Goal: Task Accomplishment & Management: Use online tool/utility

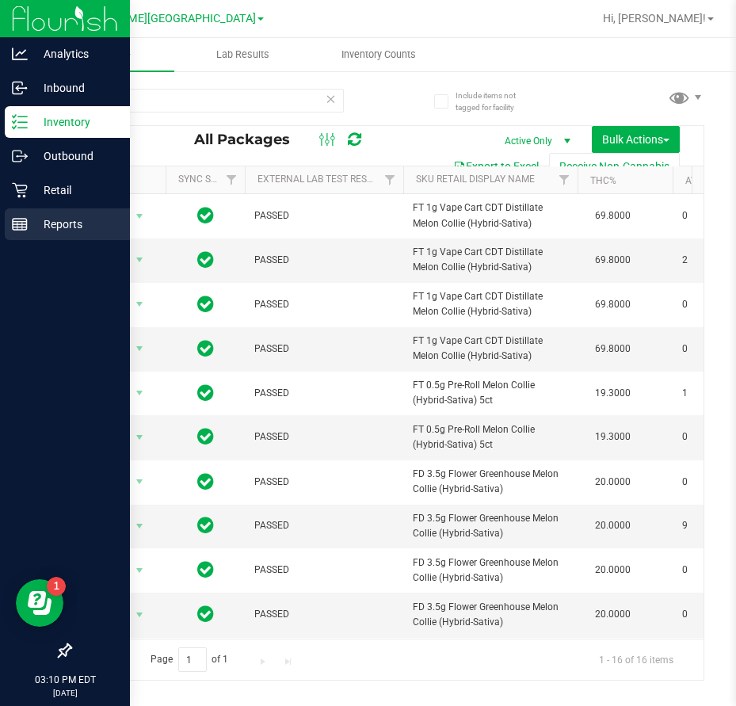
scroll to position [158, 273]
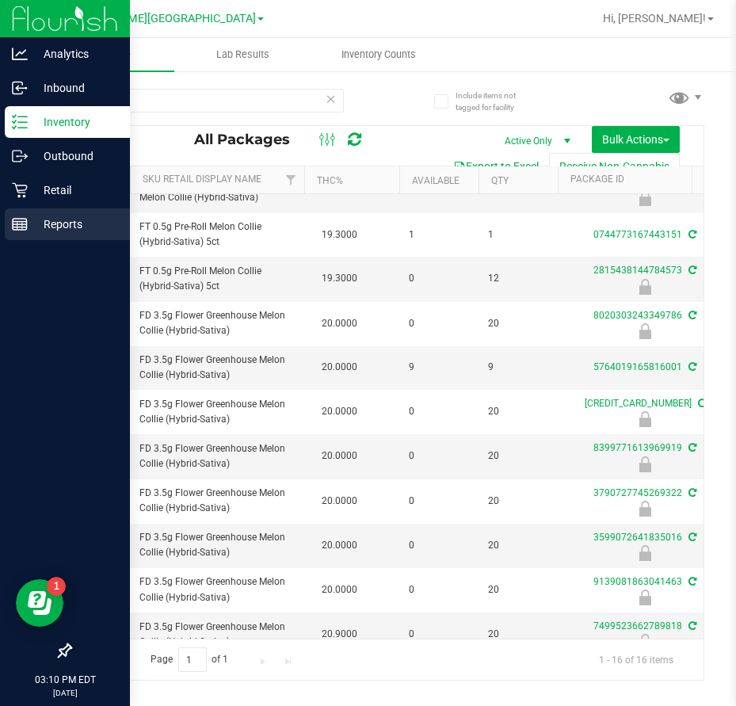
click at [47, 217] on p "Reports" at bounding box center [75, 224] width 95 height 19
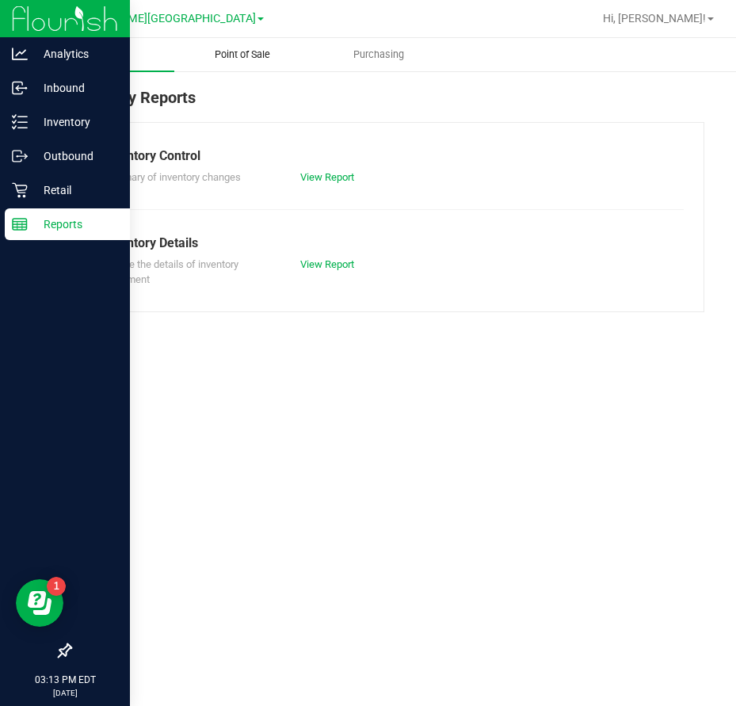
click at [232, 57] on span "Point of Sale" at bounding box center [242, 55] width 98 height 14
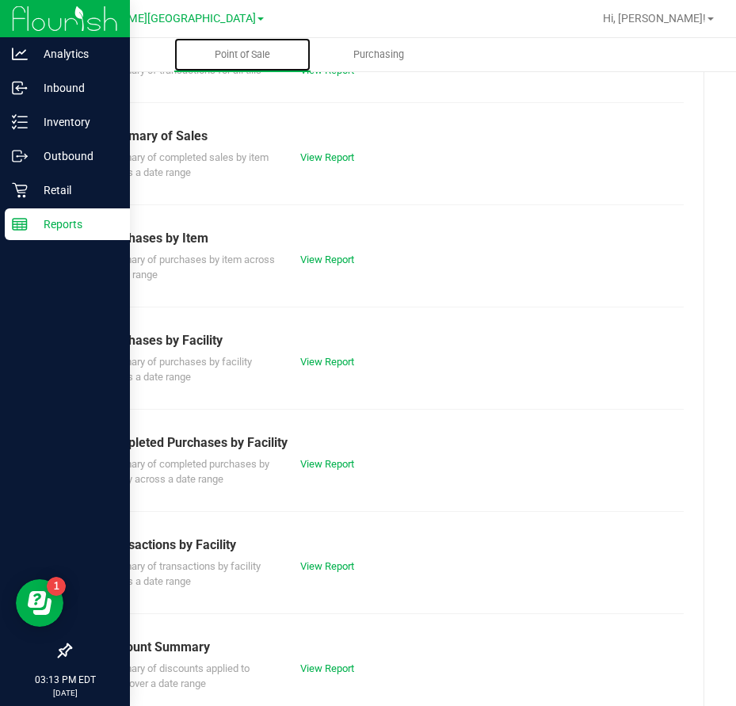
scroll to position [158, 0]
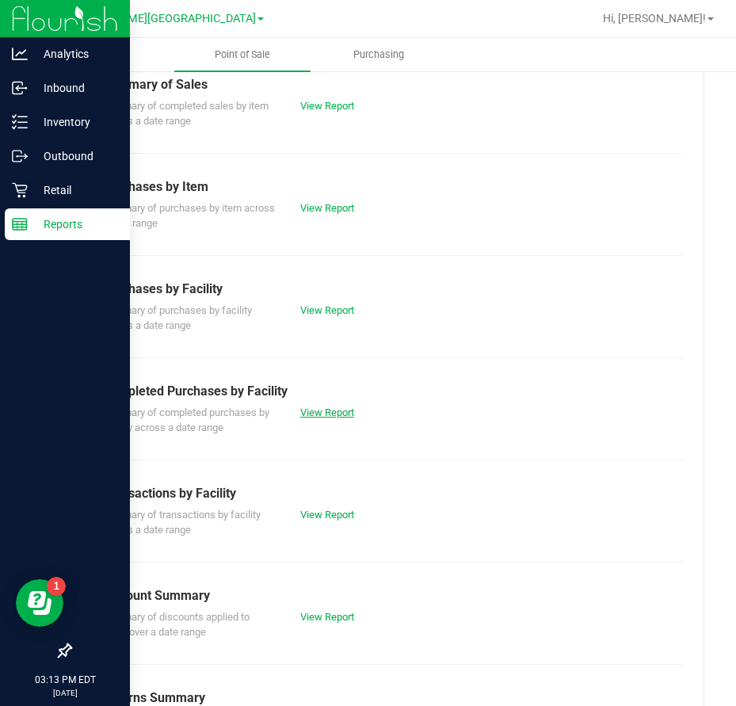
click at [341, 412] on link "View Report" at bounding box center [327, 412] width 54 height 12
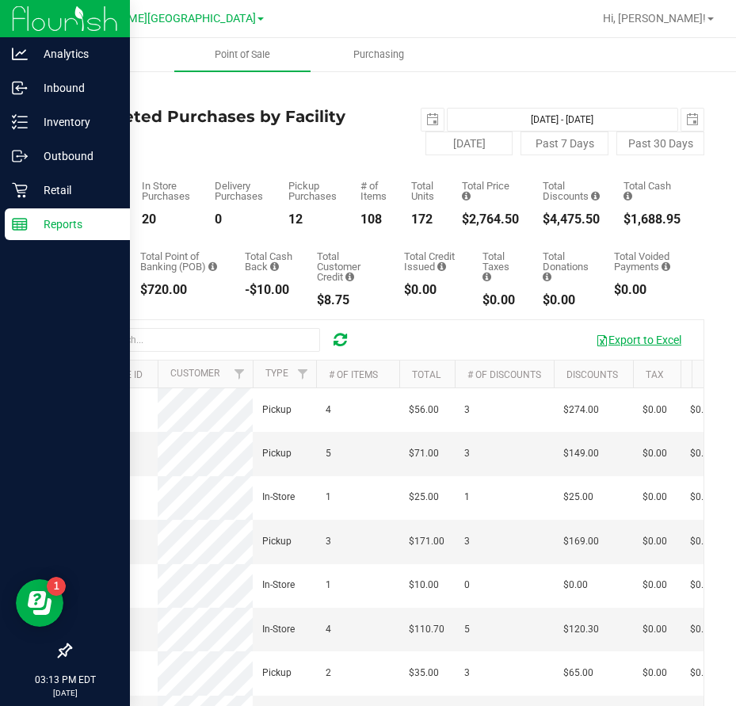
click at [623, 341] on button "Export to Excel" at bounding box center [638, 339] width 106 height 27
click at [623, 339] on button "Export to Excel" at bounding box center [638, 339] width 106 height 27
